Goal: Complete application form

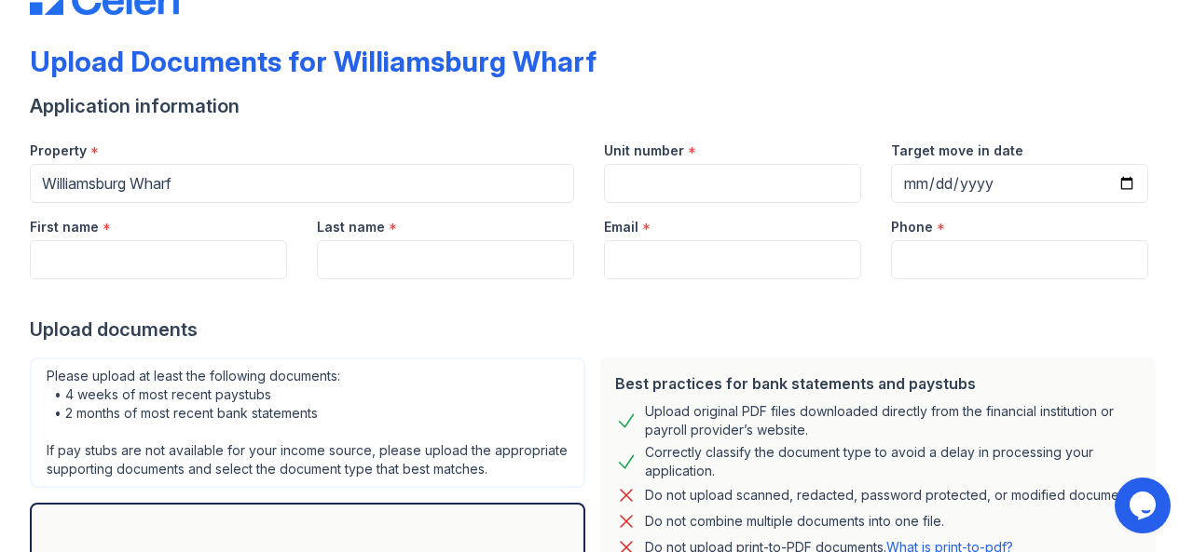
scroll to position [93, 0]
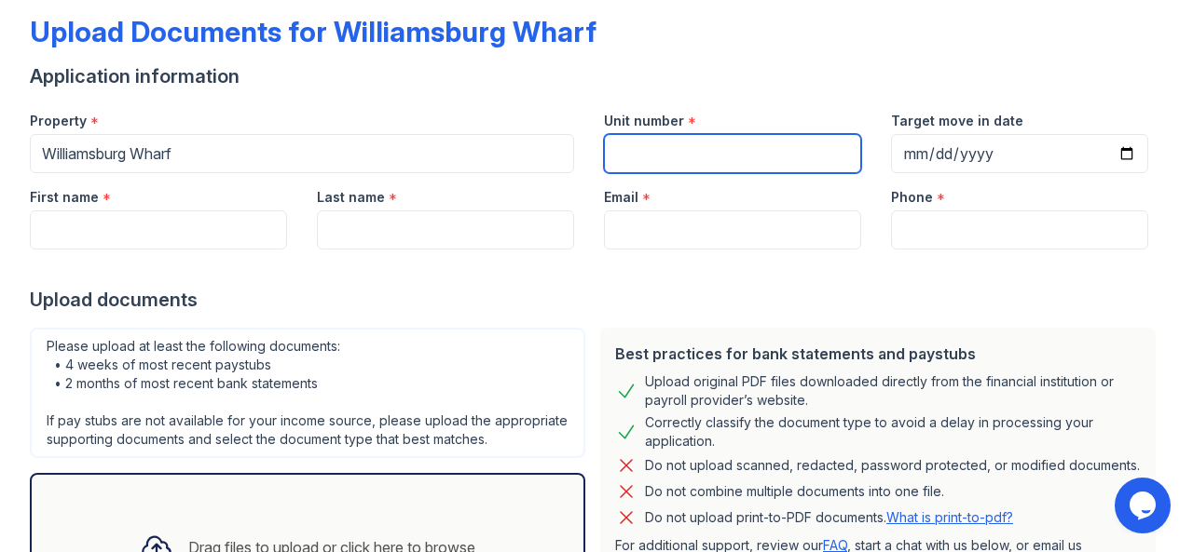
click at [716, 154] on input "Unit number" at bounding box center [732, 153] width 257 height 39
type input "1704"
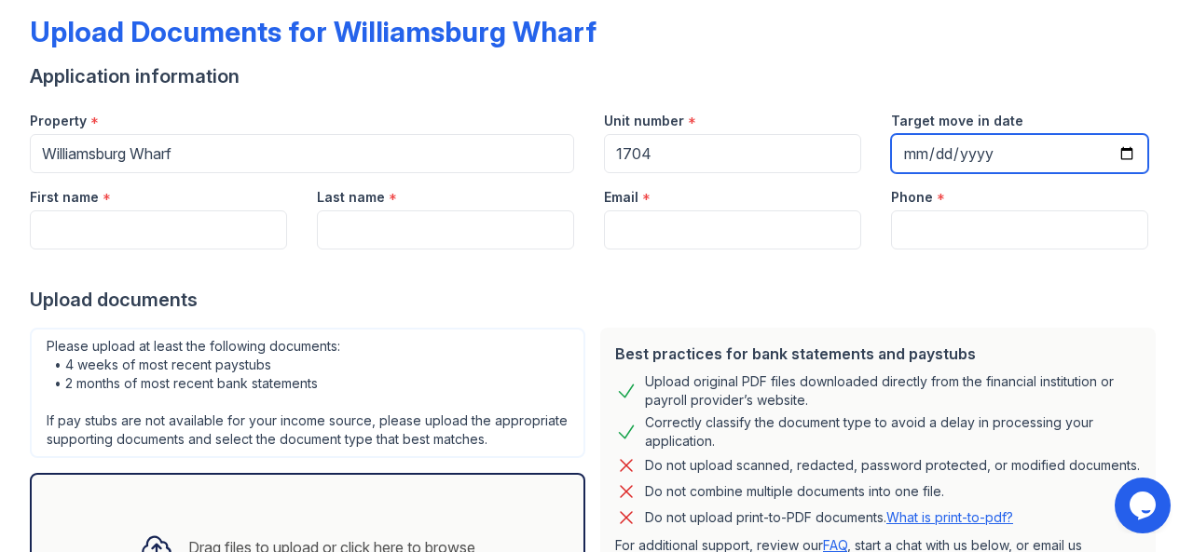
click at [907, 150] on input "Target move in date" at bounding box center [1019, 153] width 257 height 39
click at [958, 153] on input "Target move in date" at bounding box center [1019, 153] width 257 height 39
type input "2025-10-31"
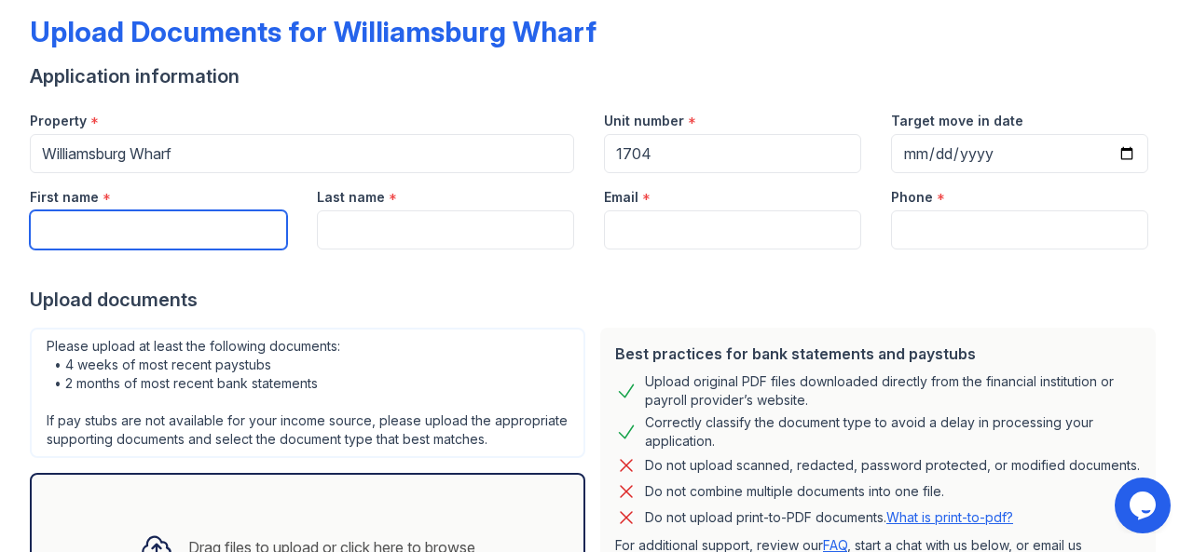
click at [160, 225] on input "First name" at bounding box center [158, 230] width 257 height 39
type input "Shelly"
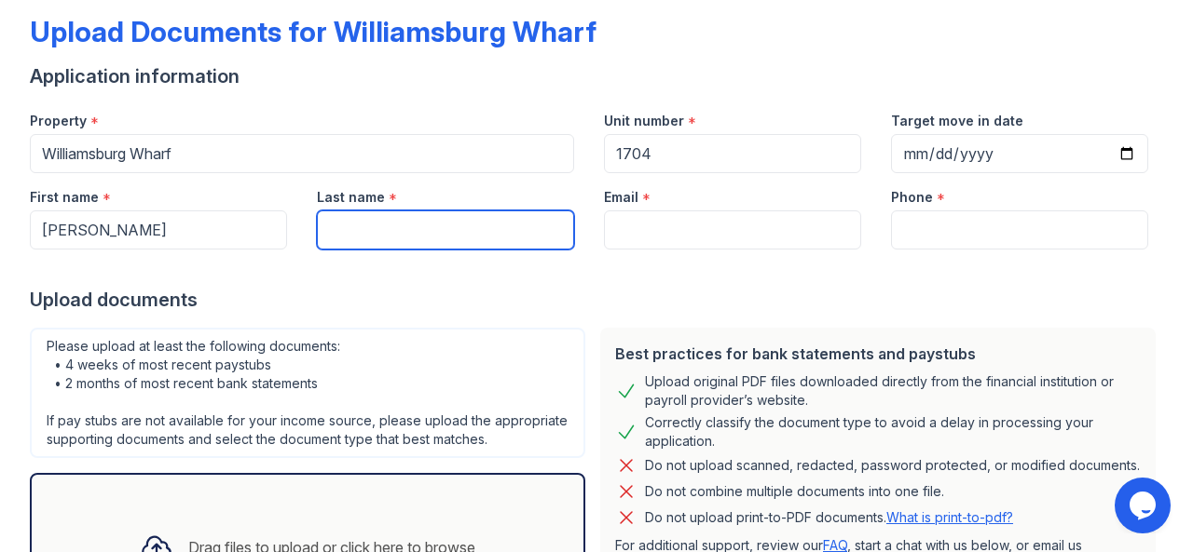
click at [378, 232] on input "Last name" at bounding box center [445, 230] width 257 height 39
type input "Qian"
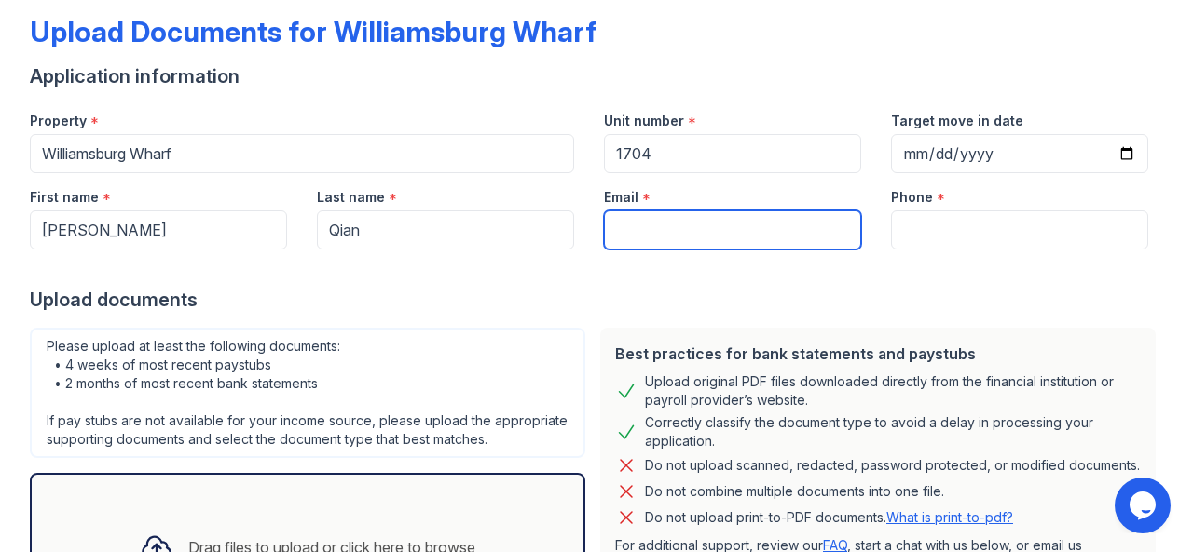
click at [700, 235] on input "Email" at bounding box center [732, 230] width 257 height 39
type input "[PERSON_NAME][EMAIL_ADDRESS][DOMAIN_NAME]"
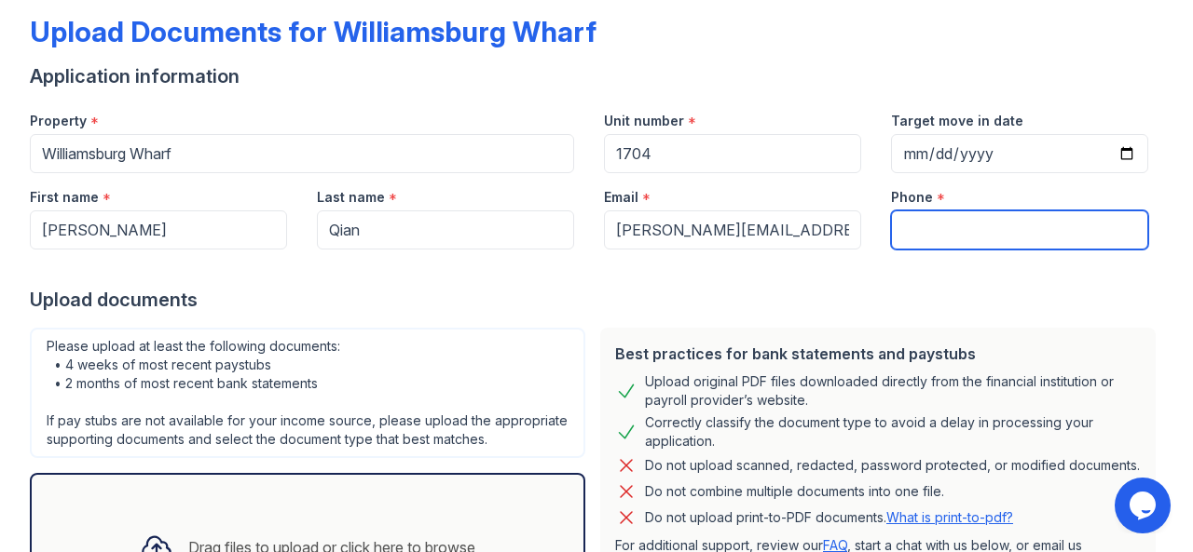
click at [972, 228] on input "Phone" at bounding box center [1019, 230] width 257 height 39
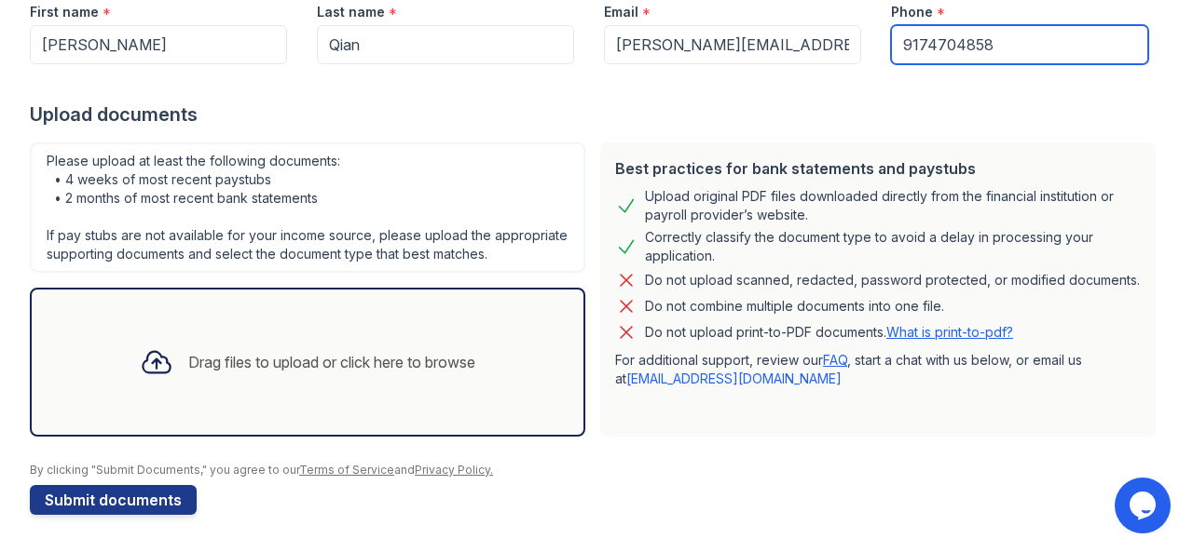
scroll to position [295, 0]
type input "9174704858"
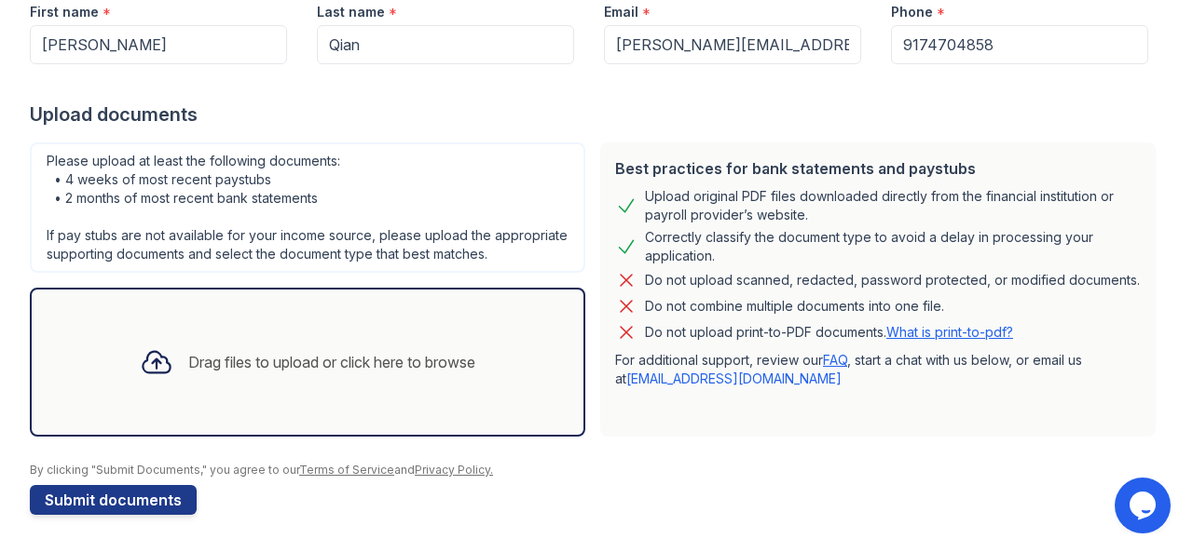
click at [198, 357] on div "Drag files to upload or click here to browse" at bounding box center [331, 362] width 287 height 22
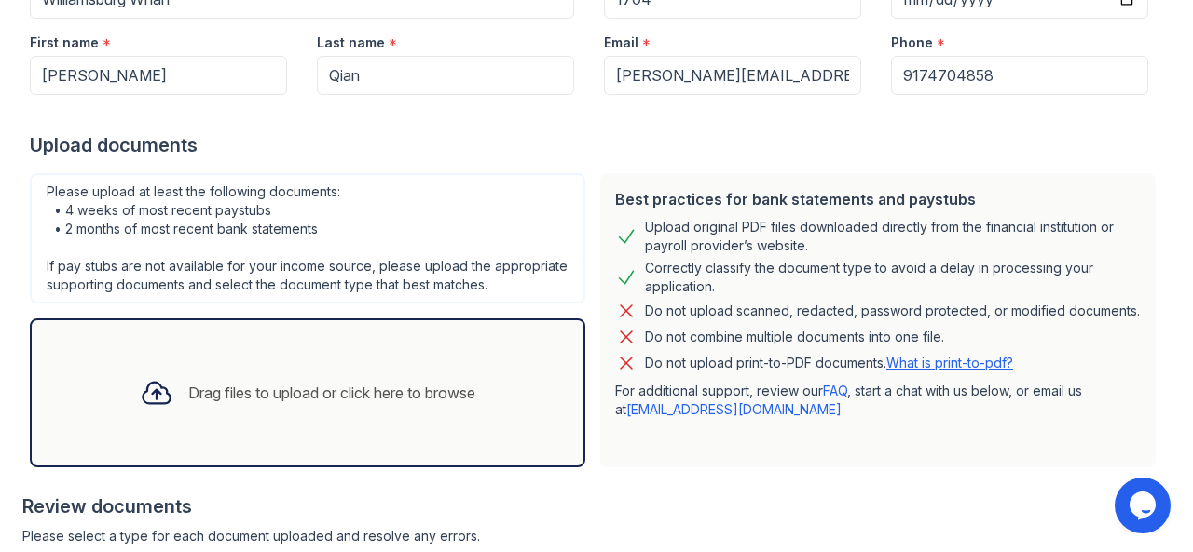
scroll to position [434, 0]
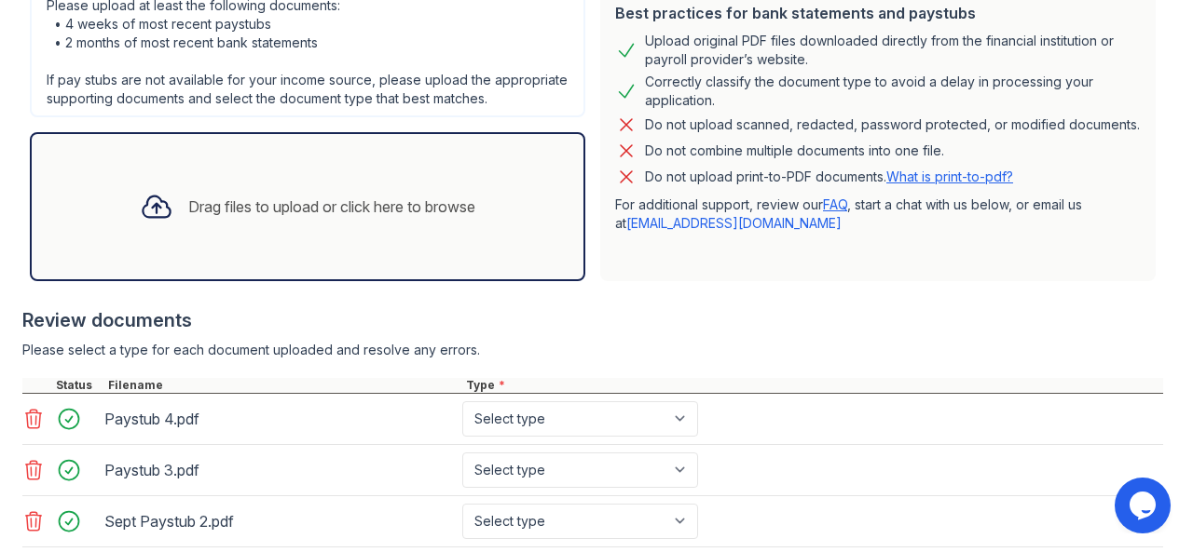
click at [248, 218] on div "Drag files to upload or click here to browse" at bounding box center [331, 207] width 287 height 22
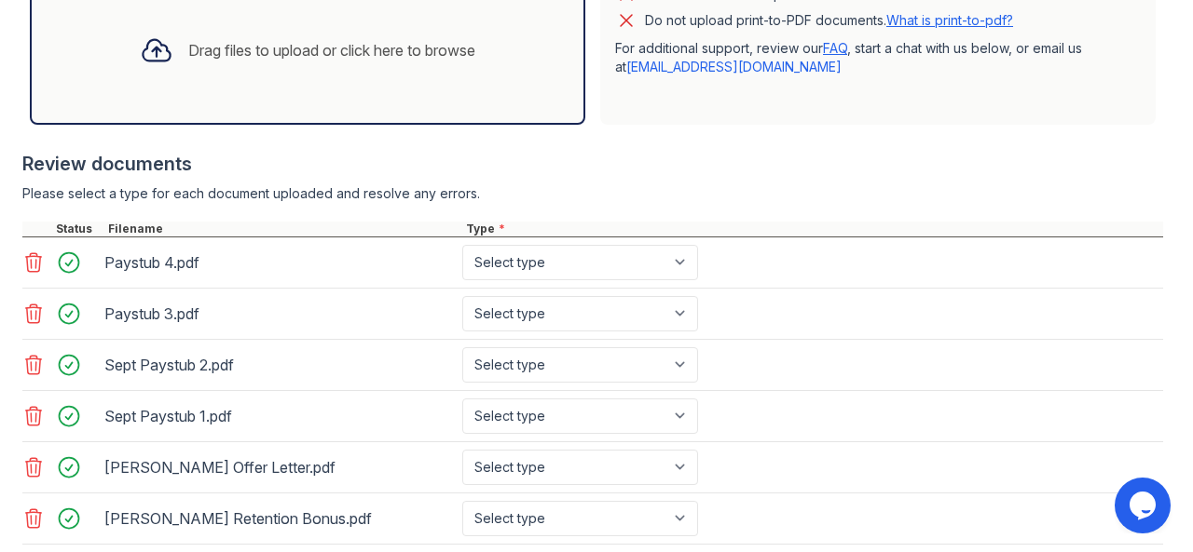
scroll to position [620, 0]
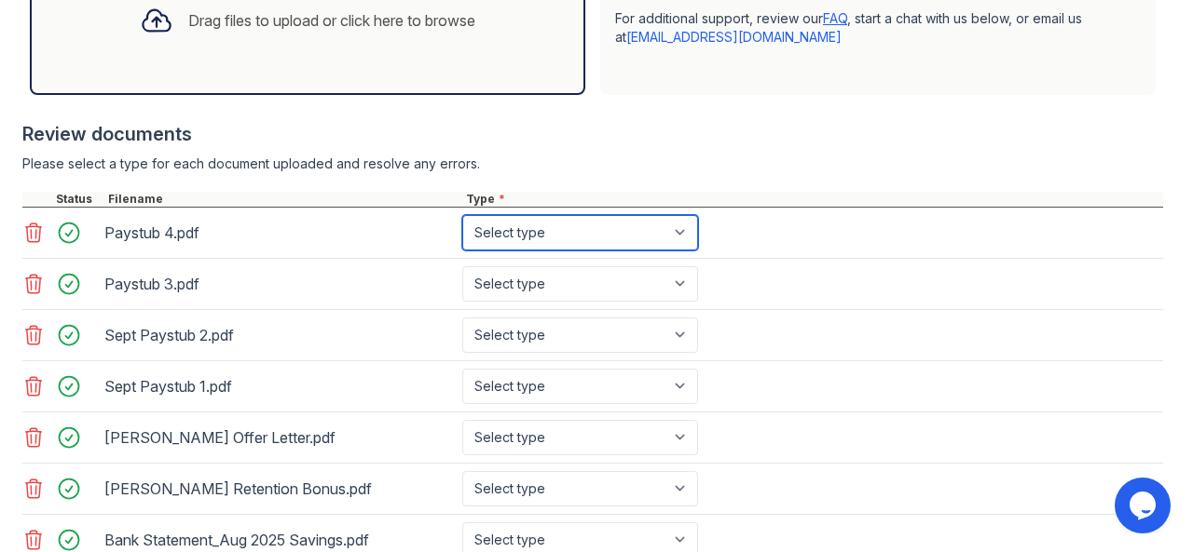
click at [606, 247] on select "Select type Paystub Bank Statement Offer Letter Tax Documents Benefit Award Let…" at bounding box center [580, 232] width 236 height 35
select select "paystub"
click at [462, 232] on select "Select type Paystub Bank Statement Offer Letter Tax Documents Benefit Award Let…" at bounding box center [580, 232] width 236 height 35
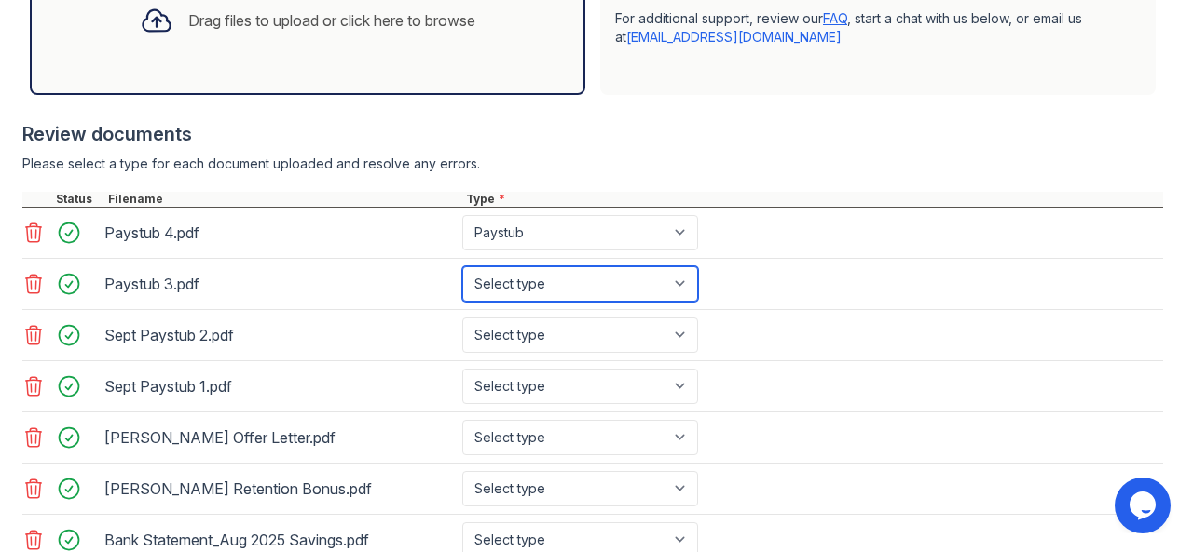
click at [544, 302] on select "Select type Paystub Bank Statement Offer Letter Tax Documents Benefit Award Let…" at bounding box center [580, 283] width 236 height 35
select select "paystub"
click at [462, 282] on select "Select type Paystub Bank Statement Offer Letter Tax Documents Benefit Award Let…" at bounding box center [580, 283] width 236 height 35
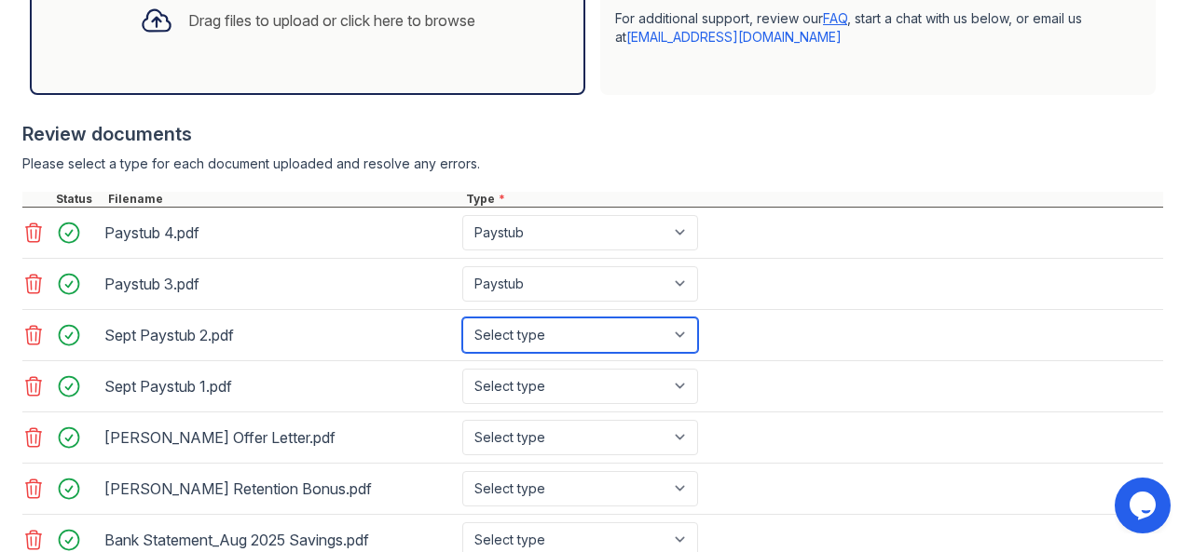
click at [525, 343] on select "Select type Paystub Bank Statement Offer Letter Tax Documents Benefit Award Let…" at bounding box center [580, 335] width 236 height 35
select select "paystub"
click at [462, 333] on select "Select type Paystub Bank Statement Offer Letter Tax Documents Benefit Award Let…" at bounding box center [580, 335] width 236 height 35
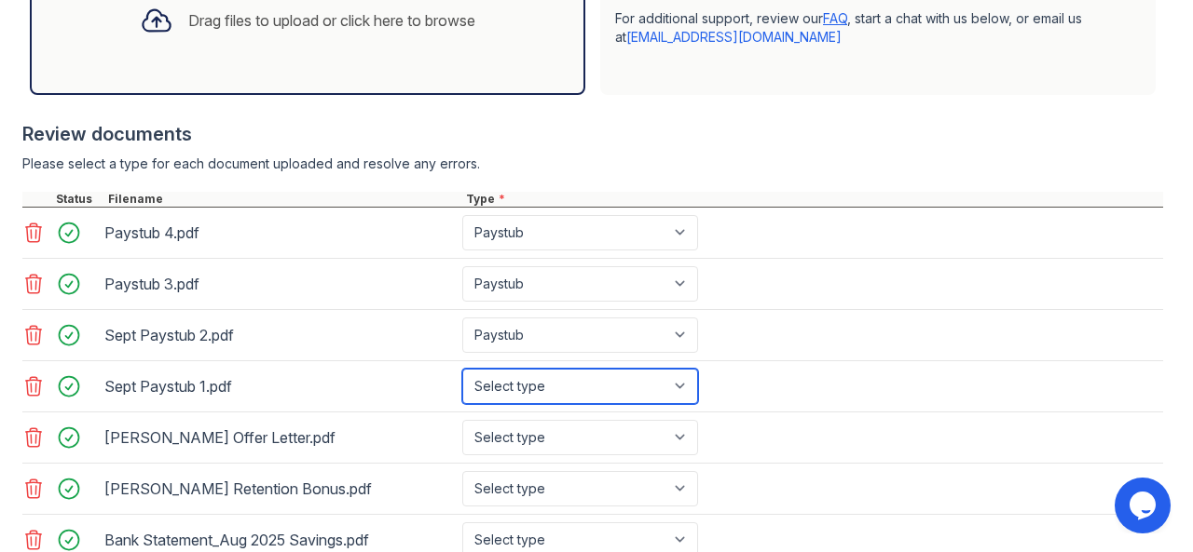
click at [520, 402] on select "Select type Paystub Bank Statement Offer Letter Tax Documents Benefit Award Let…" at bounding box center [580, 386] width 236 height 35
select select "paystub"
click at [462, 383] on select "Select type Paystub Bank Statement Offer Letter Tax Documents Benefit Award Let…" at bounding box center [580, 386] width 236 height 35
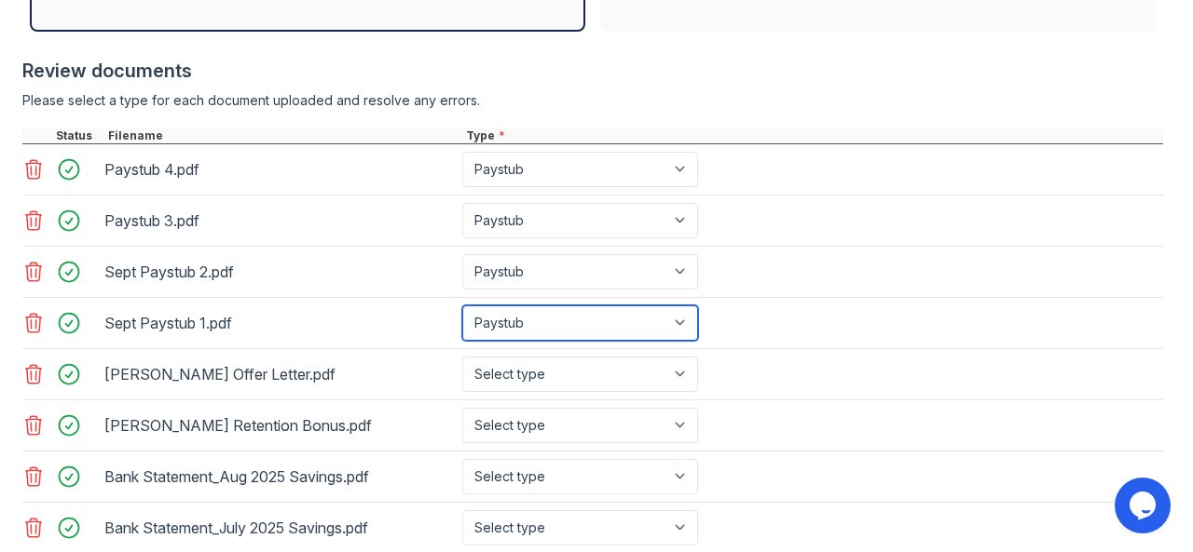
scroll to position [714, 0]
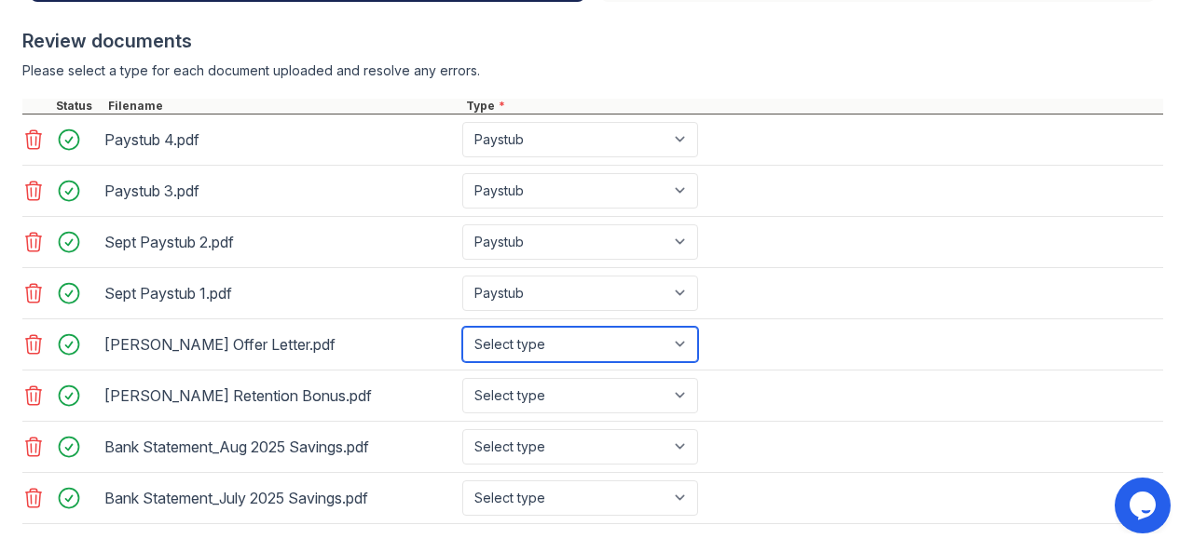
click at [498, 351] on select "Select type Paystub Bank Statement Offer Letter Tax Documents Benefit Award Let…" at bounding box center [580, 344] width 236 height 35
select select "offer_letter"
click at [462, 340] on select "Select type Paystub Bank Statement Offer Letter Tax Documents Benefit Award Let…" at bounding box center [580, 344] width 236 height 35
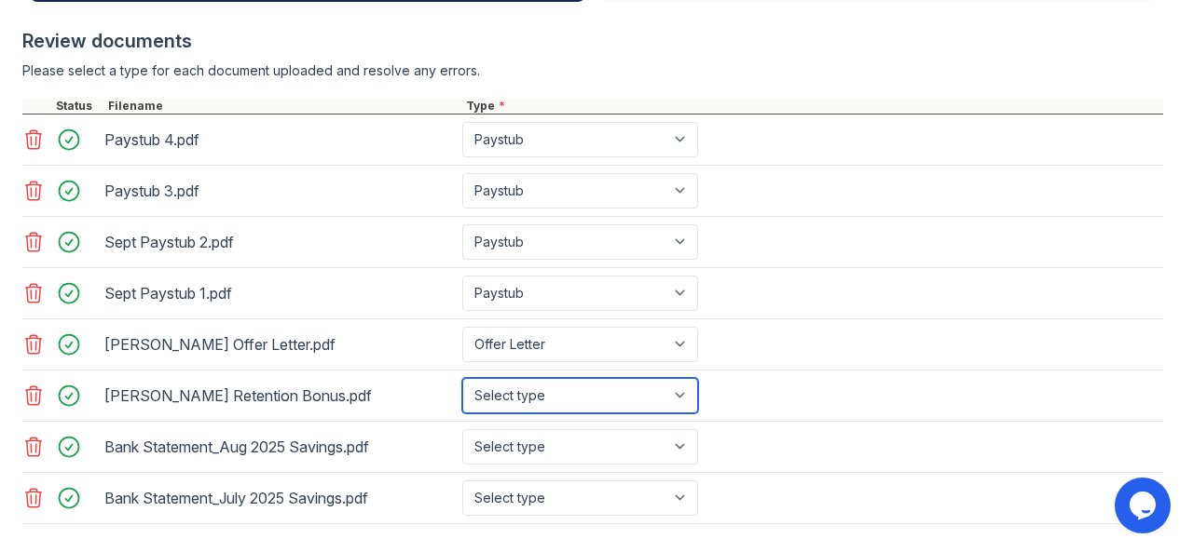
click at [511, 401] on select "Select type Paystub Bank Statement Offer Letter Tax Documents Benefit Award Let…" at bounding box center [580, 395] width 236 height 35
select select "benefit_award_letter"
click at [462, 390] on select "Select type Paystub Bank Statement Offer Letter Tax Documents Benefit Award Let…" at bounding box center [580, 395] width 236 height 35
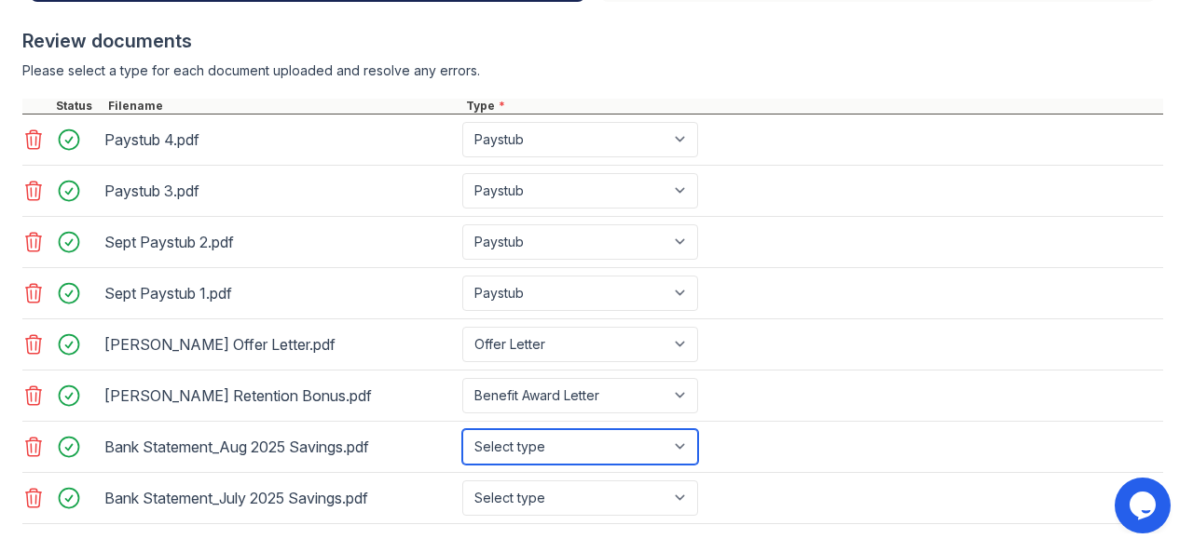
click at [498, 454] on select "Select type Paystub Bank Statement Offer Letter Tax Documents Benefit Award Let…" at bounding box center [580, 446] width 236 height 35
select select "bank_statement"
click at [462, 441] on select "Select type Paystub Bank Statement Offer Letter Tax Documents Benefit Award Let…" at bounding box center [580, 446] width 236 height 35
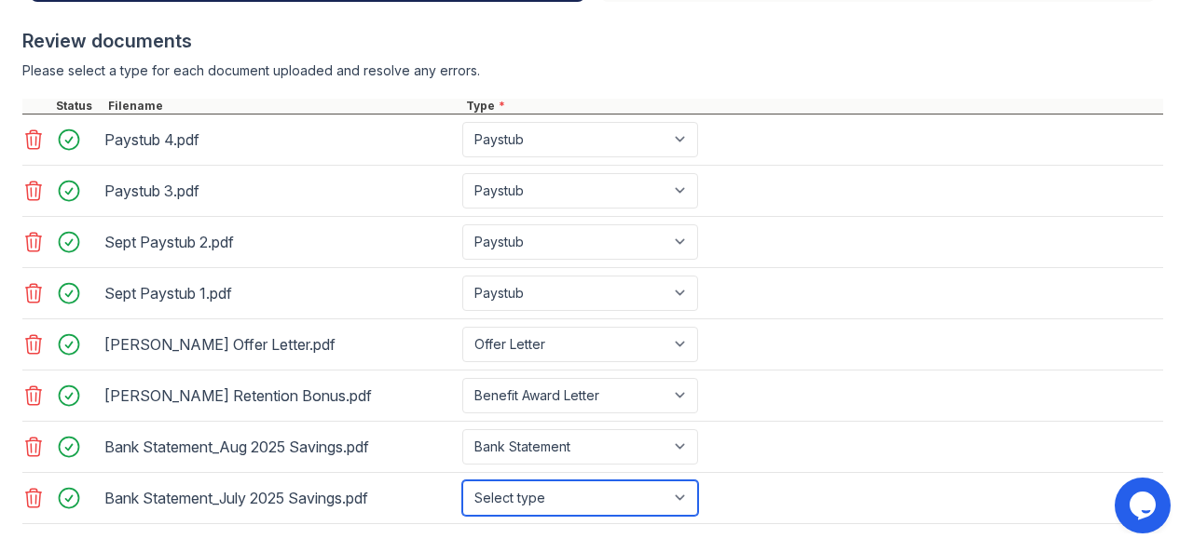
click at [517, 503] on select "Select type Paystub Bank Statement Offer Letter Tax Documents Benefit Award Let…" at bounding box center [580, 498] width 236 height 35
select select "bank_statement"
click at [462, 491] on select "Select type Paystub Bank Statement Offer Letter Tax Documents Benefit Award Let…" at bounding box center [580, 498] width 236 height 35
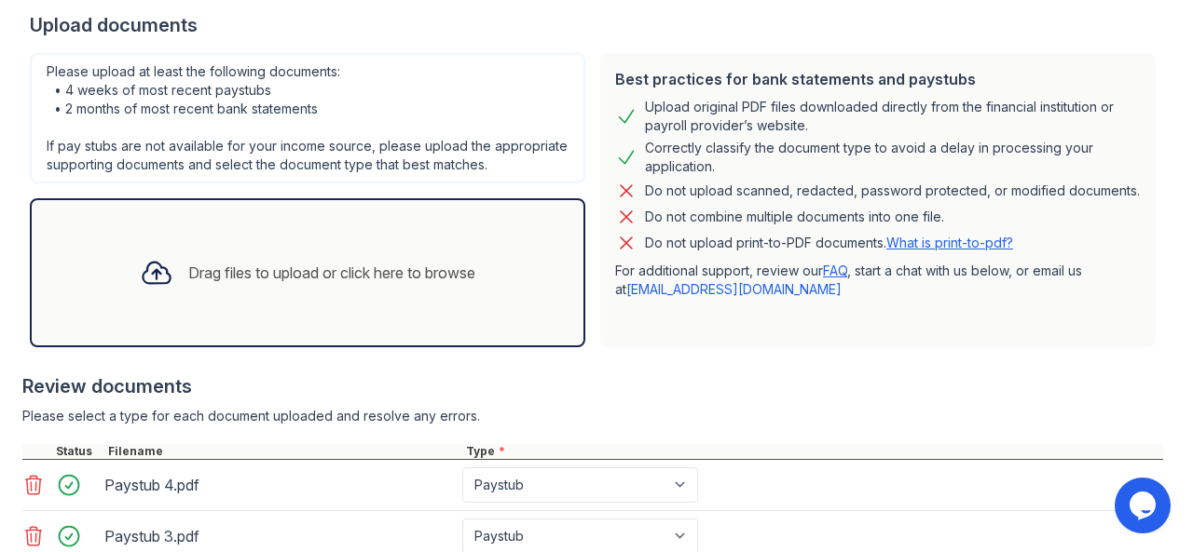
scroll to position [356, 0]
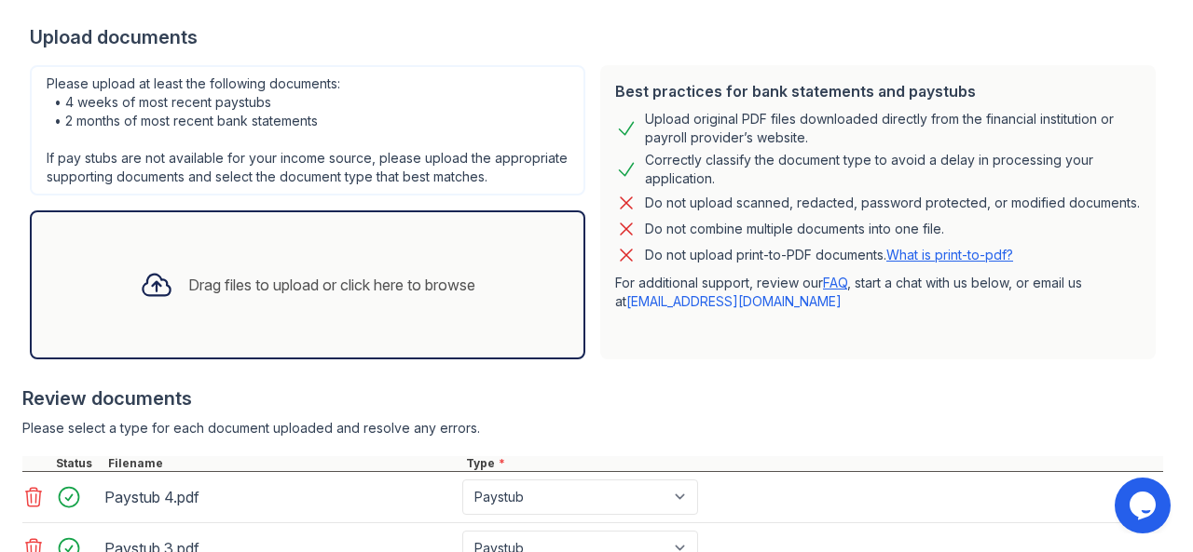
click at [276, 296] on div "Drag files to upload or click here to browse" at bounding box center [331, 285] width 287 height 22
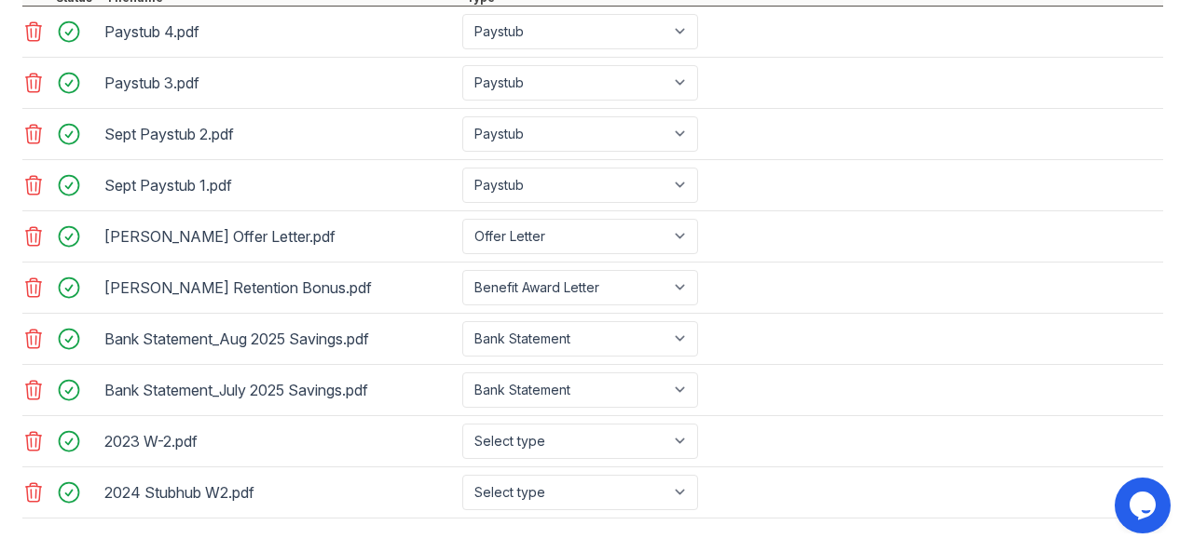
scroll to position [922, 0]
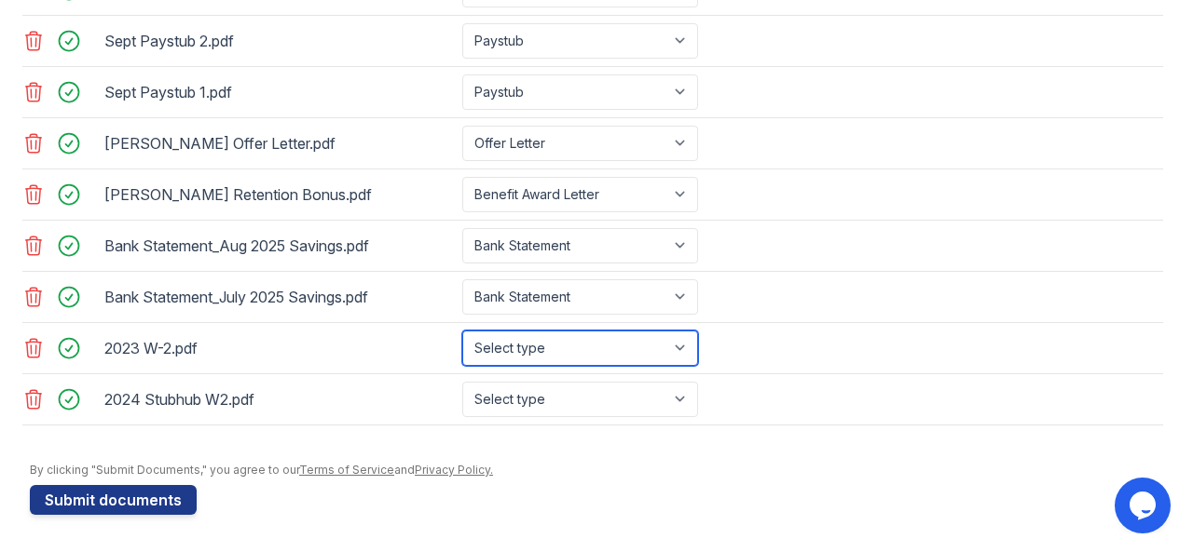
click at [665, 351] on select "Select type Paystub Bank Statement Offer Letter Tax Documents Benefit Award Let…" at bounding box center [580, 348] width 236 height 35
select select "tax_documents"
click at [462, 333] on select "Select type Paystub Bank Statement Offer Letter Tax Documents Benefit Award Let…" at bounding box center [580, 348] width 236 height 35
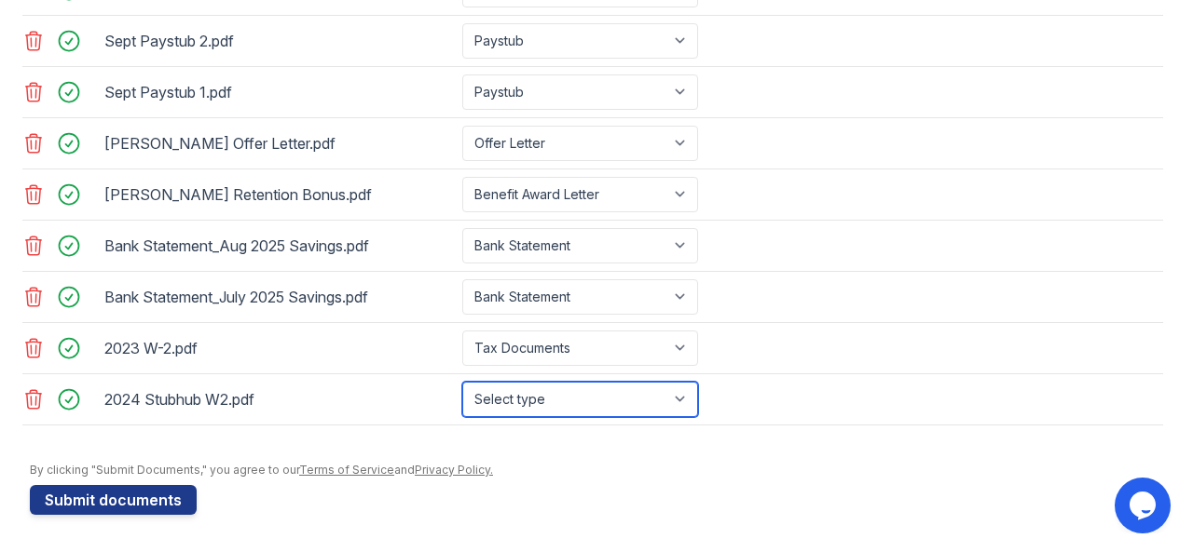
click at [571, 402] on select "Select type Paystub Bank Statement Offer Letter Tax Documents Benefit Award Let…" at bounding box center [580, 399] width 236 height 35
select select "tax_documents"
click at [462, 383] on select "Select type Paystub Bank Statement Offer Letter Tax Documents Benefit Award Let…" at bounding box center [580, 399] width 236 height 35
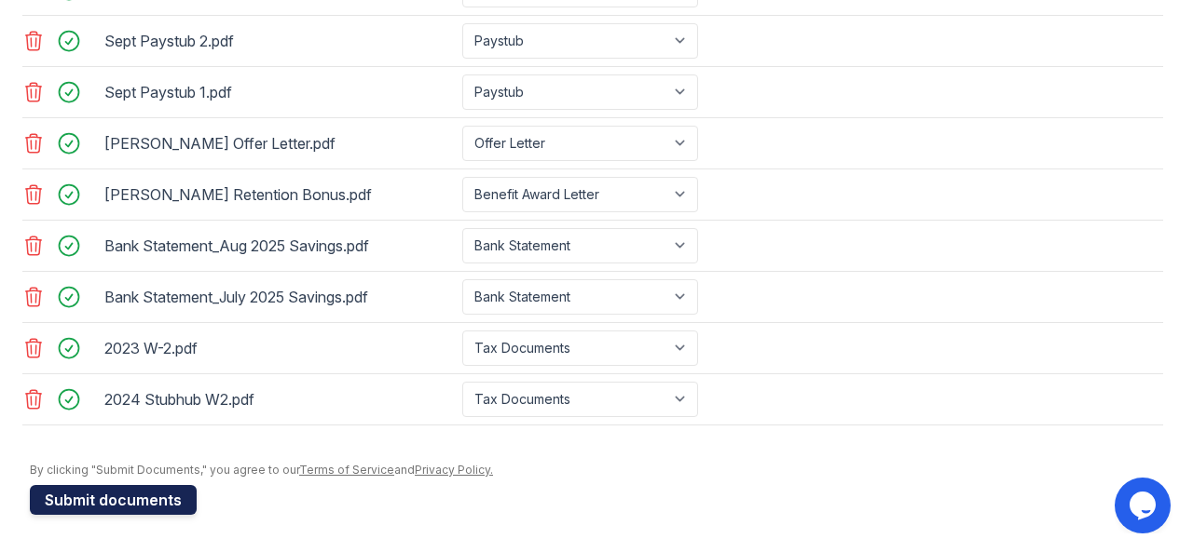
click at [139, 501] on button "Submit documents" at bounding box center [113, 500] width 167 height 30
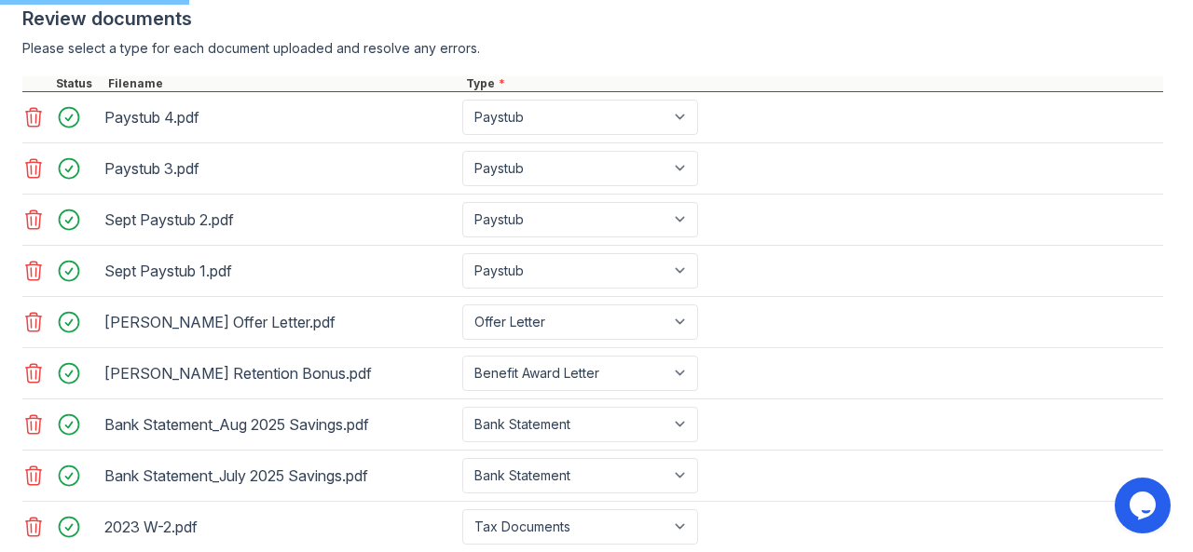
scroll to position [508, 0]
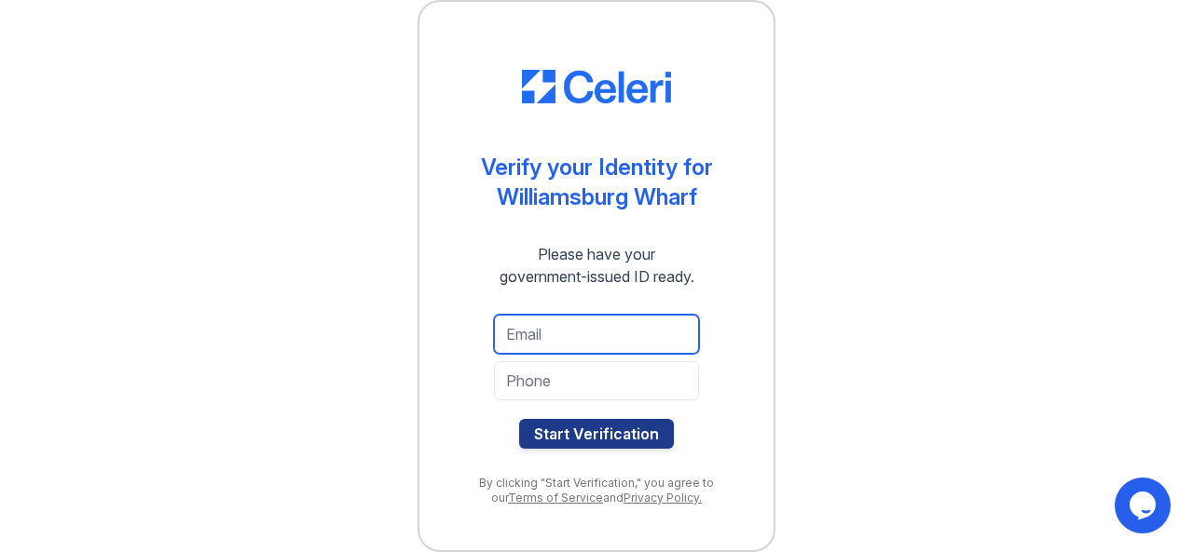
click at [578, 338] on input "email" at bounding box center [596, 334] width 205 height 39
type input "[PERSON_NAME][EMAIL_ADDRESS][DOMAIN_NAME]"
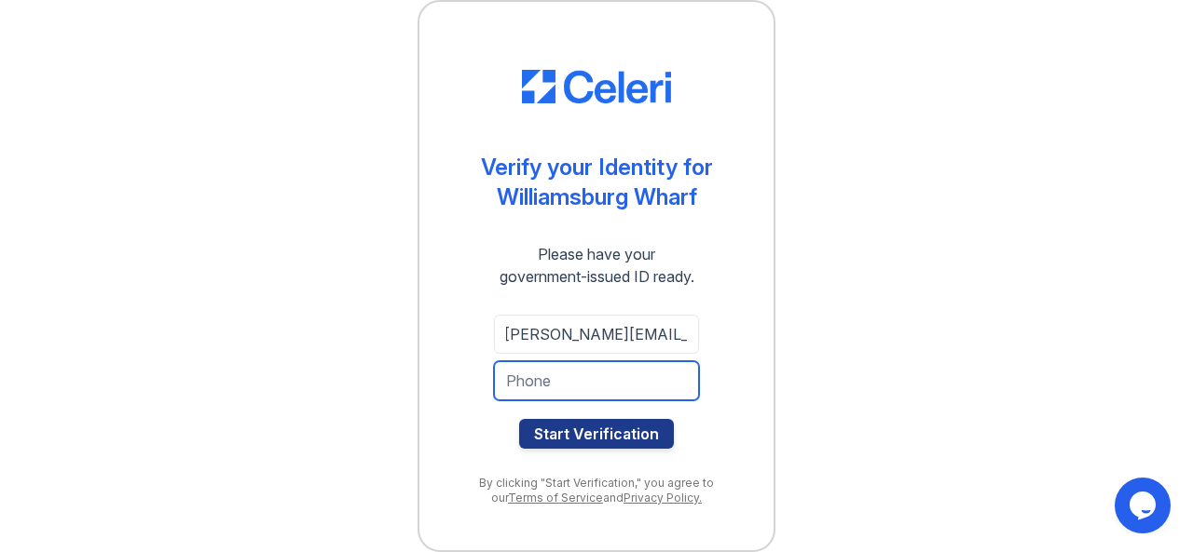
click at [656, 375] on input "tel" at bounding box center [596, 380] width 205 height 39
type input "9174704858"
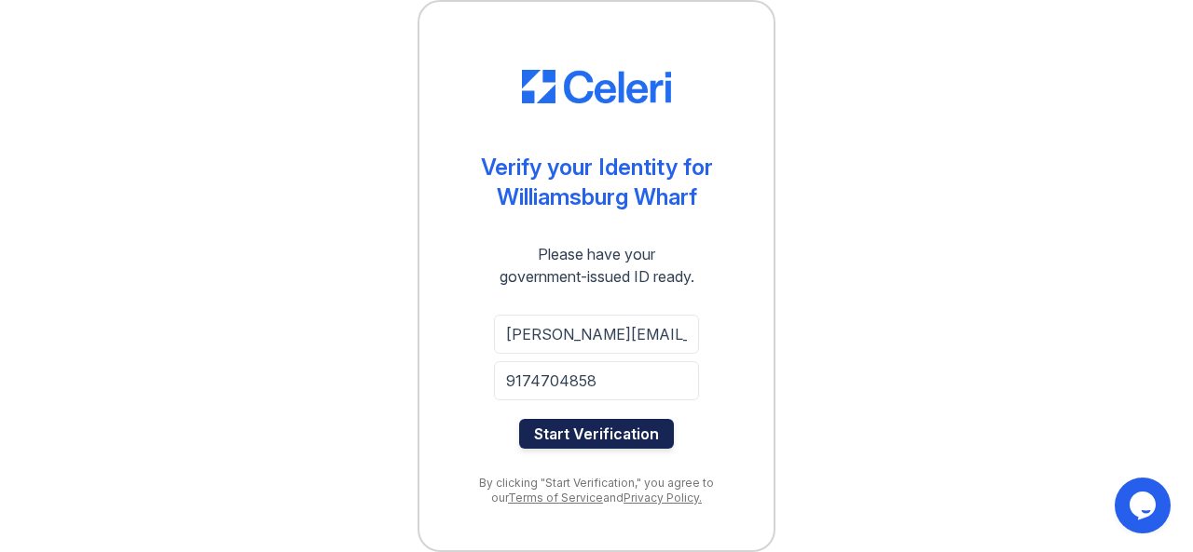
click at [582, 435] on button "Start Verification" at bounding box center [596, 434] width 155 height 30
